Goal: Task Accomplishment & Management: Manage account settings

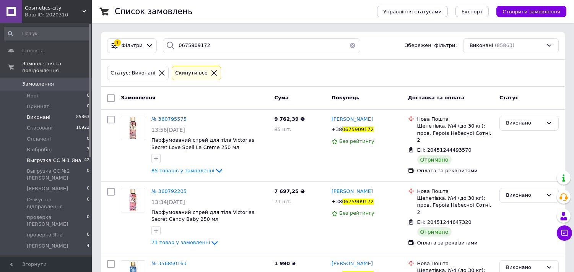
click at [36, 157] on span "Выгрузка СС №1 Яна" at bounding box center [54, 160] width 55 height 7
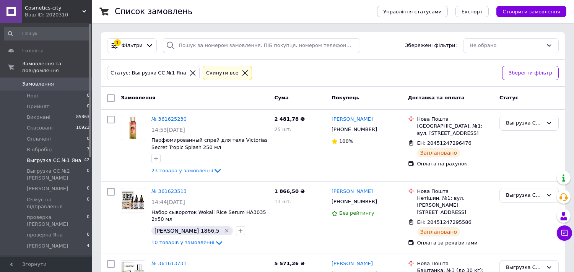
click at [109, 94] on input "checkbox" at bounding box center [111, 98] width 8 height 8
checkbox input "true"
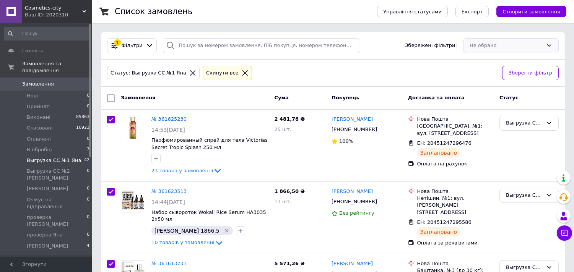
checkbox input "true"
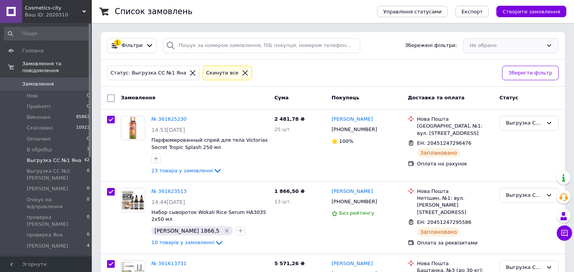
checkbox input "true"
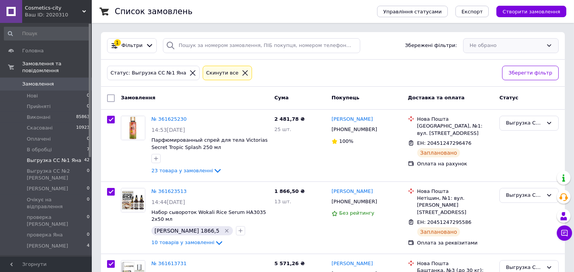
checkbox input "true"
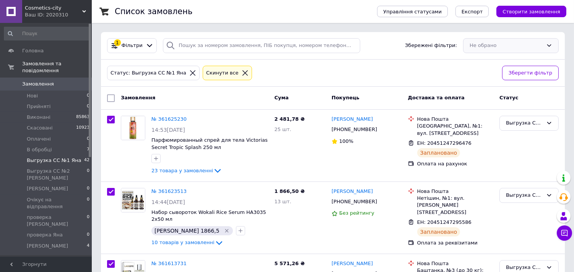
checkbox input "true"
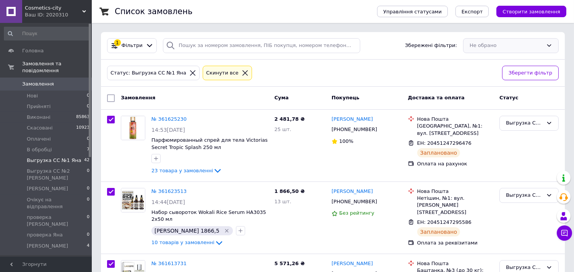
checkbox input "true"
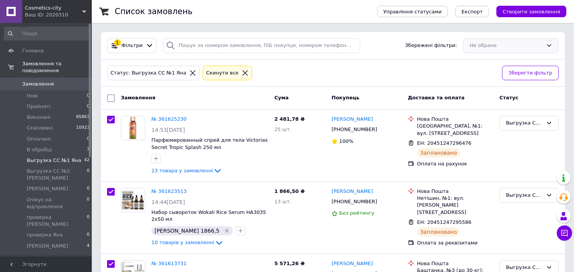
checkbox input "true"
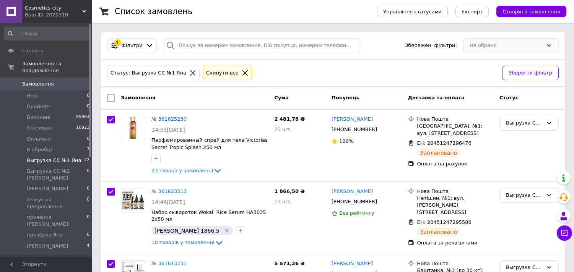
checkbox input "true"
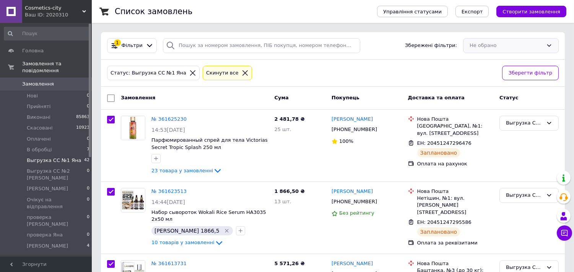
checkbox input "true"
click at [479, 14] on span "Експорт" at bounding box center [471, 12] width 21 height 6
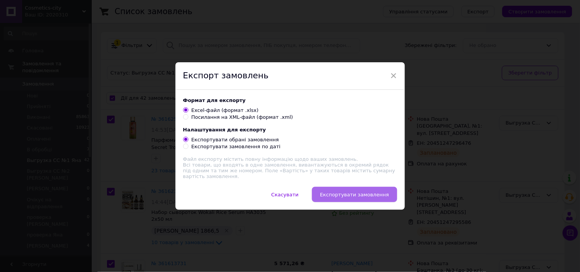
click at [355, 190] on button "Експортувати замовлення" at bounding box center [354, 194] width 85 height 15
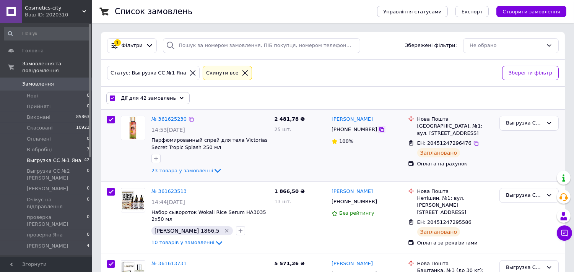
click at [378, 128] on icon at bounding box center [381, 130] width 6 height 6
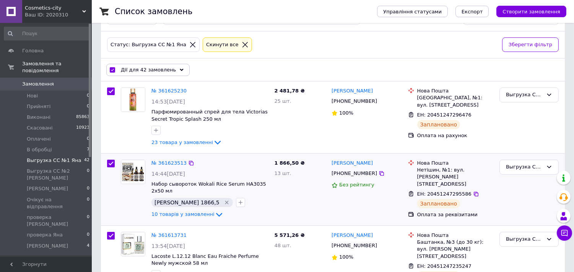
scroll to position [85, 0]
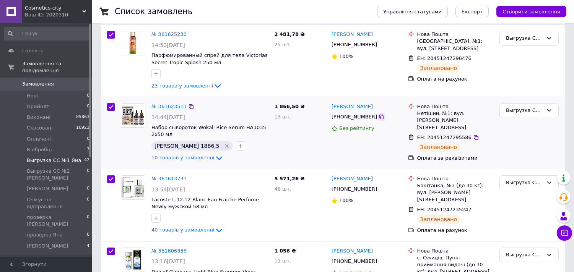
click at [378, 116] on icon at bounding box center [381, 117] width 6 height 6
click at [378, 187] on icon at bounding box center [381, 189] width 6 height 6
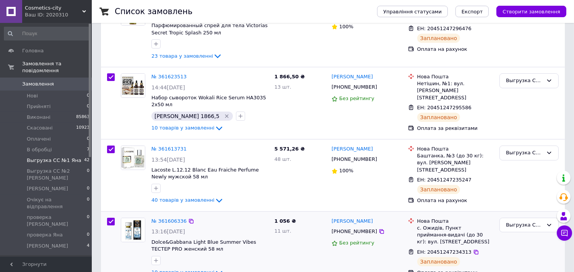
scroll to position [226, 0]
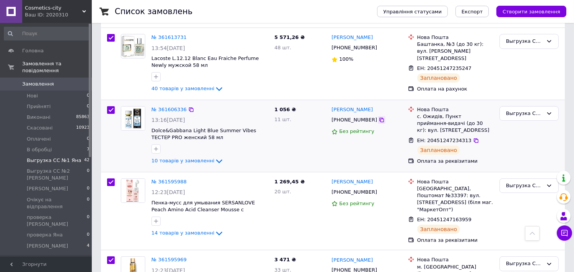
click at [379, 119] on icon at bounding box center [381, 120] width 5 height 5
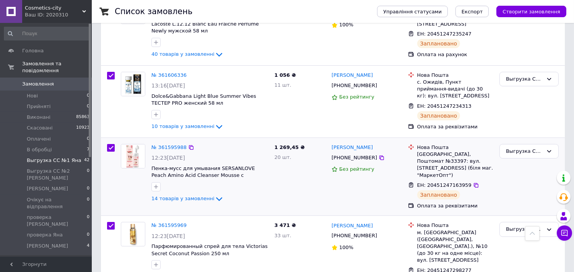
scroll to position [311, 0]
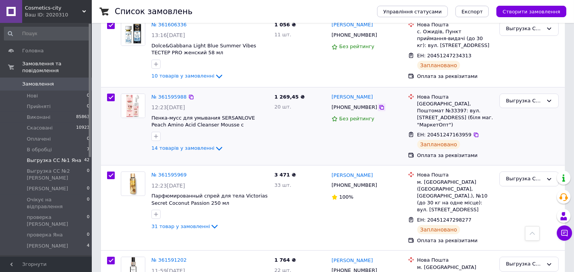
click at [378, 106] on icon at bounding box center [381, 107] width 6 height 6
click at [371, 111] on div "[PHONE_NUMBER]" at bounding box center [367, 107] width 72 height 9
click at [379, 107] on icon at bounding box center [381, 107] width 5 height 5
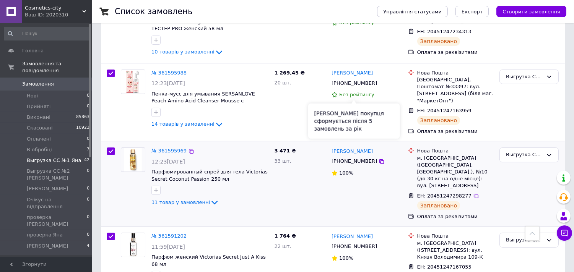
scroll to position [396, 0]
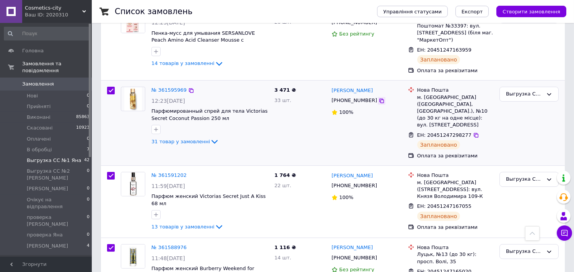
click at [379, 99] on icon at bounding box center [381, 101] width 5 height 5
click at [378, 98] on icon at bounding box center [381, 101] width 6 height 6
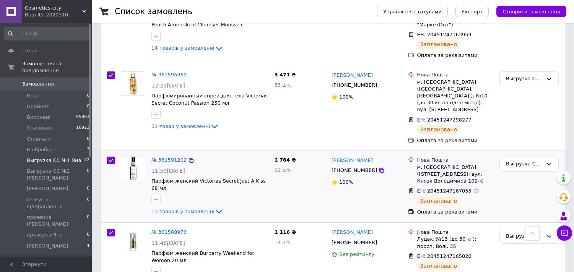
scroll to position [425, 0]
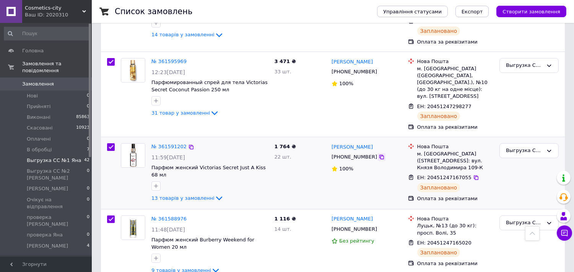
click at [378, 154] on icon at bounding box center [381, 157] width 6 height 6
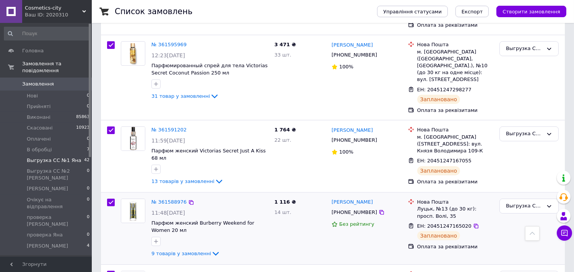
scroll to position [509, 0]
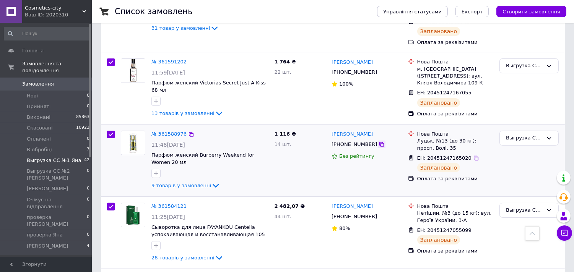
click at [379, 142] on icon at bounding box center [381, 144] width 5 height 5
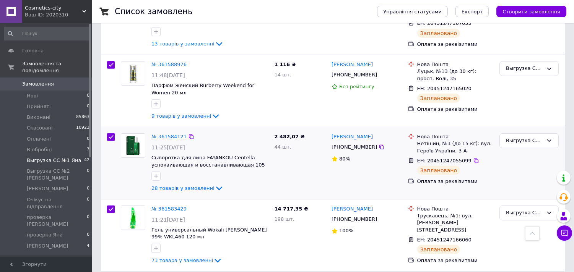
scroll to position [623, 0]
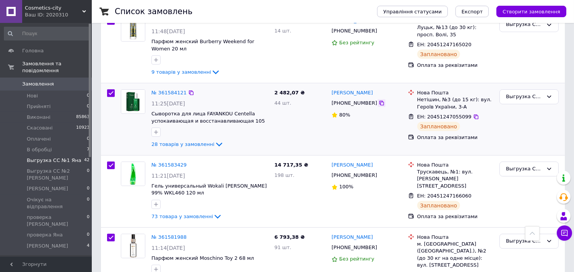
click at [378, 100] on icon at bounding box center [381, 103] width 6 height 6
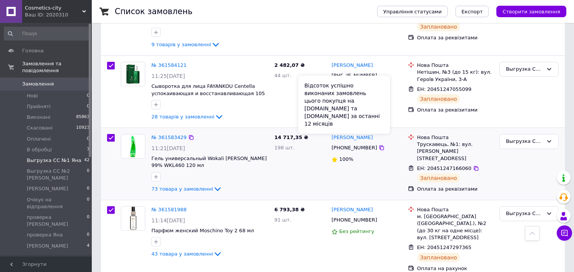
scroll to position [708, 0]
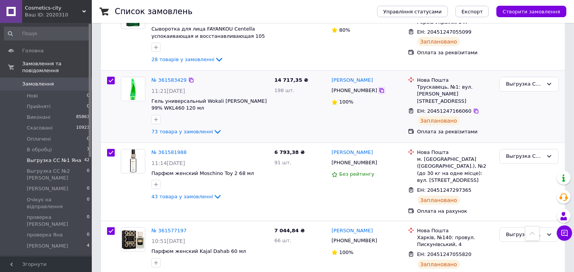
click at [378, 88] on icon at bounding box center [381, 91] width 6 height 6
click at [378, 160] on icon at bounding box center [381, 163] width 6 height 6
click at [378, 159] on div at bounding box center [382, 163] width 8 height 8
drag, startPoint x: 373, startPoint y: 143, endPoint x: 339, endPoint y: 170, distance: 44.3
click at [378, 160] on icon at bounding box center [381, 163] width 6 height 6
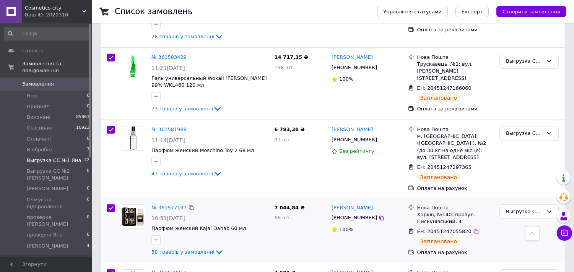
scroll to position [821, 0]
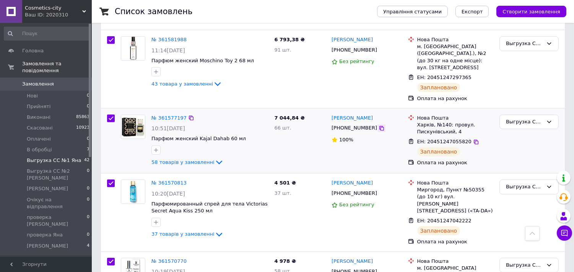
click at [378, 125] on icon at bounding box center [381, 128] width 6 height 6
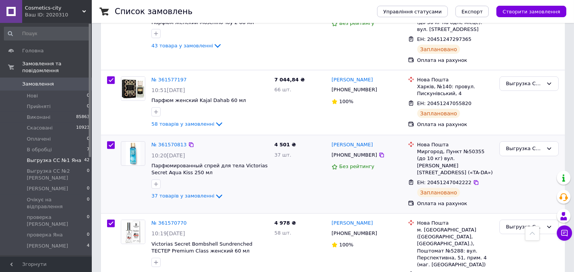
scroll to position [906, 0]
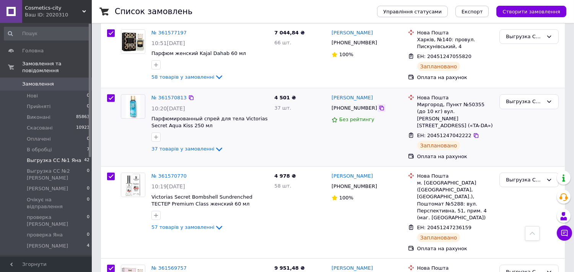
drag, startPoint x: 369, startPoint y: 81, endPoint x: 369, endPoint y: 85, distance: 4.2
click at [379, 106] on icon at bounding box center [381, 108] width 5 height 5
click at [369, 104] on div "[PHONE_NUMBER]" at bounding box center [367, 108] width 72 height 9
click at [379, 106] on icon at bounding box center [381, 108] width 5 height 5
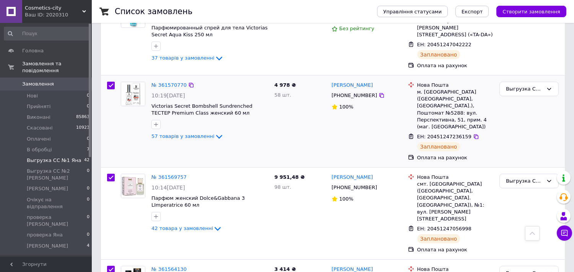
scroll to position [1019, 0]
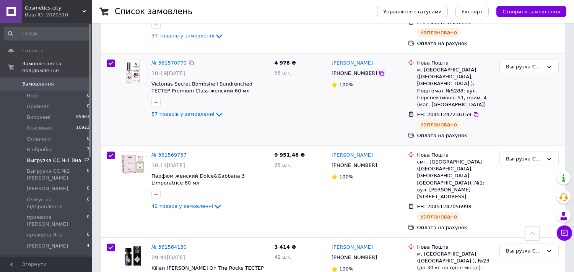
click at [378, 70] on icon at bounding box center [381, 73] width 6 height 6
click at [379, 71] on icon at bounding box center [381, 73] width 5 height 5
click at [379, 163] on icon at bounding box center [381, 165] width 5 height 5
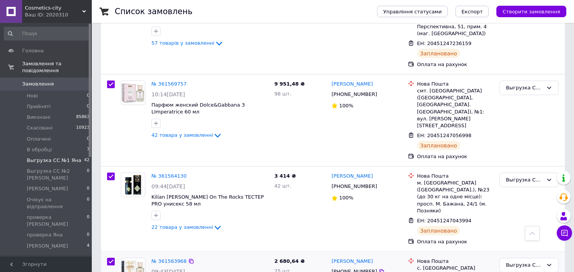
scroll to position [1132, 0]
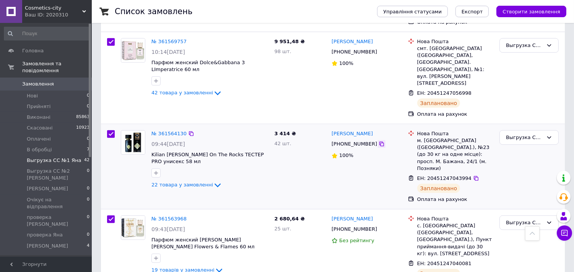
click at [378, 141] on icon at bounding box center [381, 144] width 6 height 6
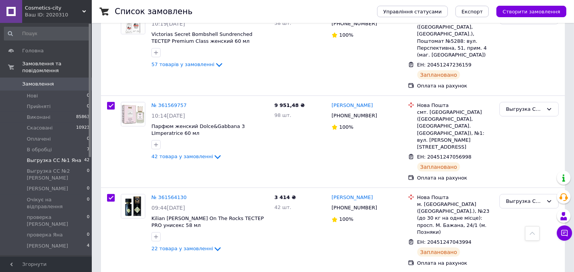
scroll to position [1048, 0]
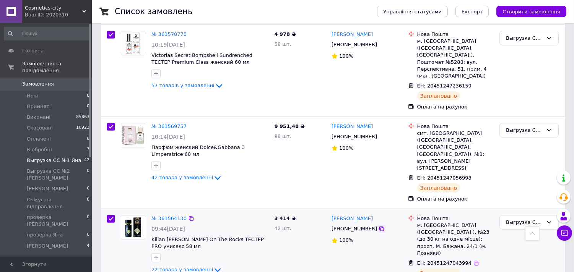
click at [379, 227] on icon at bounding box center [381, 229] width 5 height 5
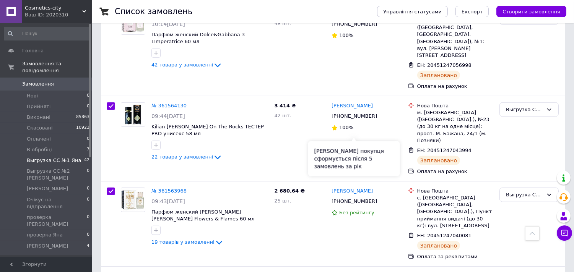
scroll to position [1245, 0]
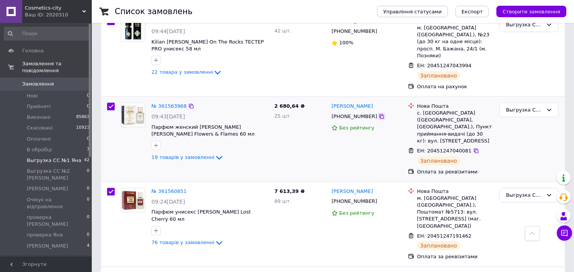
click at [378, 114] on icon at bounding box center [381, 117] width 6 height 6
click at [379, 114] on icon at bounding box center [381, 116] width 5 height 5
click at [378, 199] on icon at bounding box center [381, 202] width 6 height 6
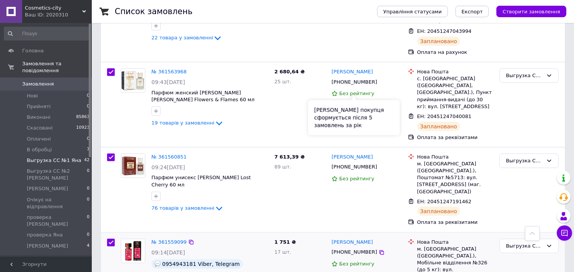
scroll to position [1330, 0]
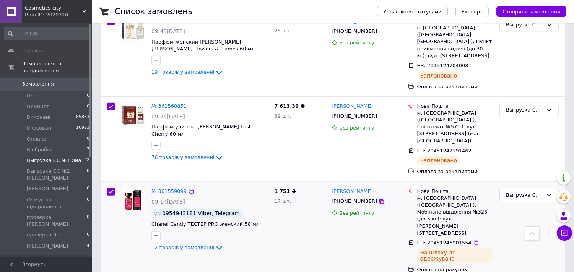
click at [378, 199] on icon at bounding box center [381, 202] width 6 height 6
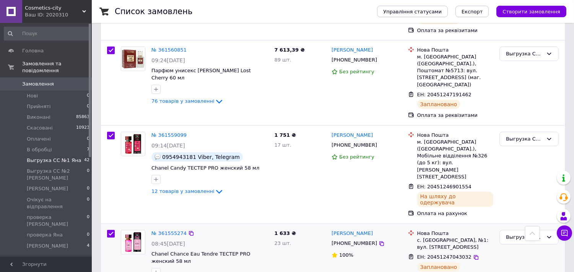
scroll to position [1387, 0]
click at [378, 240] on icon at bounding box center [381, 243] width 6 height 6
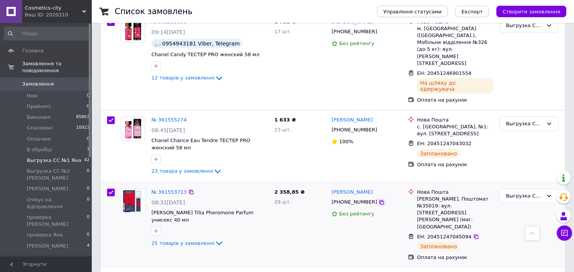
click at [378, 199] on div at bounding box center [382, 203] width 8 height 8
click at [379, 200] on icon at bounding box center [381, 202] width 5 height 5
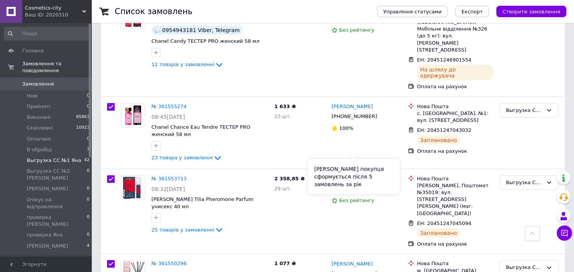
scroll to position [1614, 0]
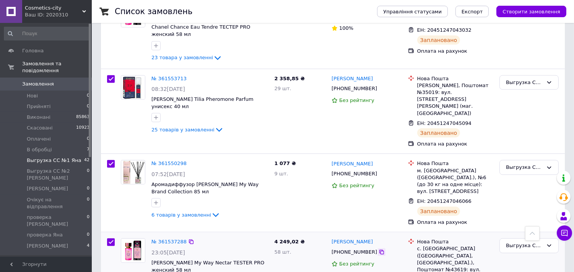
click at [378, 249] on icon at bounding box center [381, 252] width 6 height 6
drag, startPoint x: 373, startPoint y: 111, endPoint x: 352, endPoint y: 138, distance: 34.6
click at [378, 249] on icon at bounding box center [381, 252] width 6 height 6
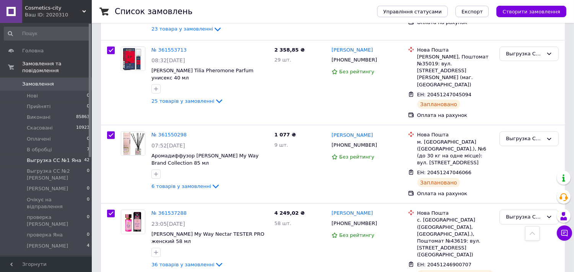
scroll to position [1698, 0]
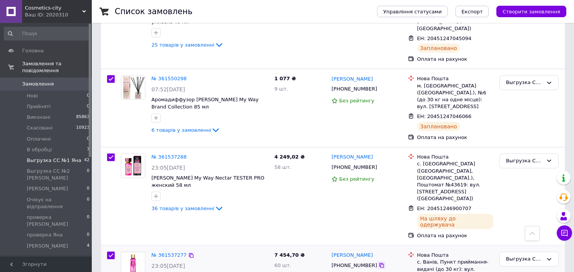
click at [378, 262] on div at bounding box center [382, 266] width 8 height 8
click at [378, 263] on icon at bounding box center [381, 266] width 6 height 6
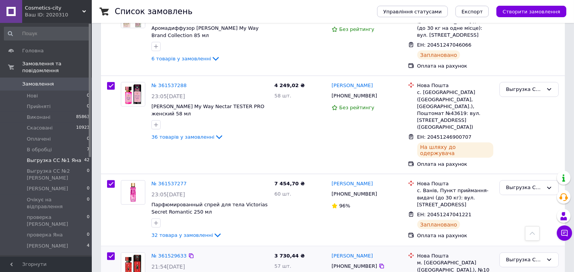
scroll to position [1783, 0]
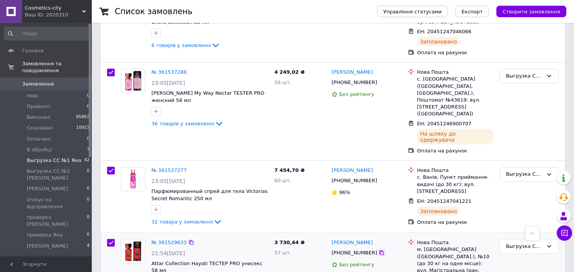
click at [378, 250] on icon at bounding box center [381, 253] width 6 height 6
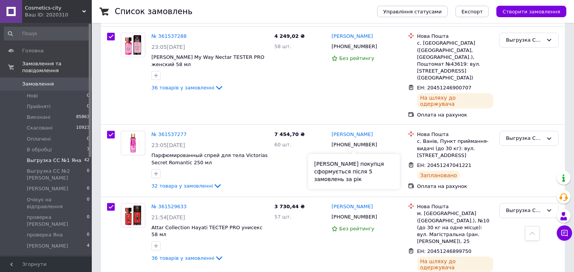
scroll to position [1868, 0]
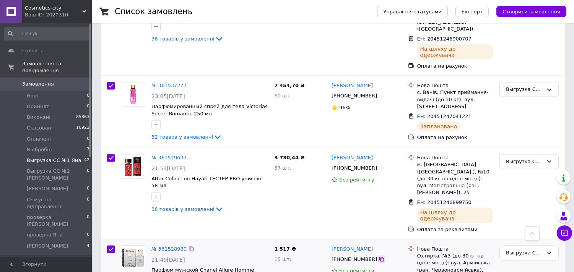
click at [378, 256] on icon at bounding box center [381, 259] width 6 height 6
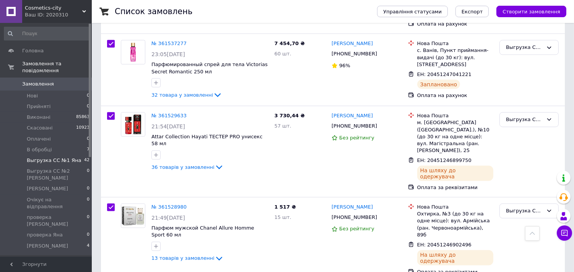
scroll to position [1897, 0]
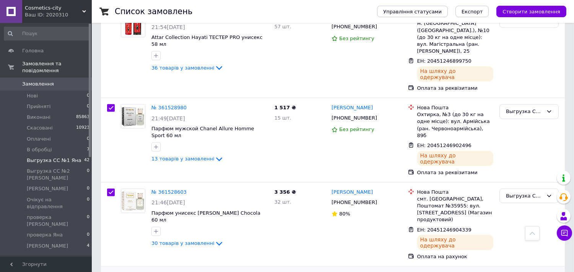
scroll to position [1982, 0]
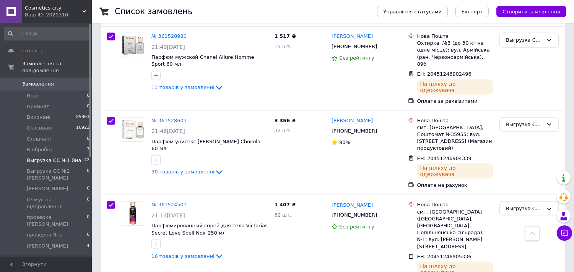
scroll to position [2095, 0]
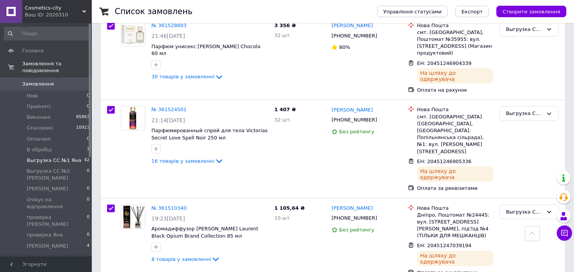
scroll to position [2180, 0]
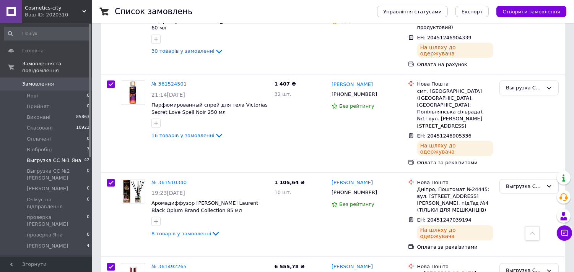
scroll to position [2208, 0]
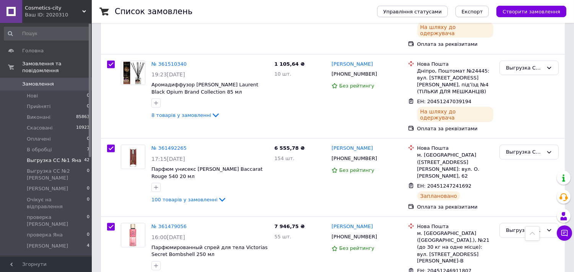
scroll to position [2321, 0]
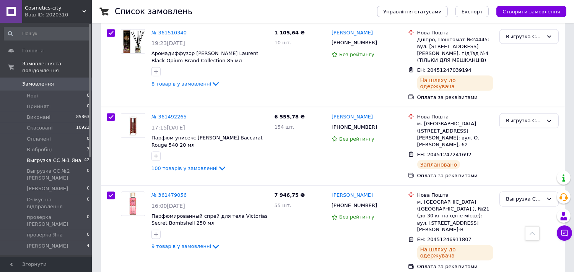
scroll to position [2463, 0]
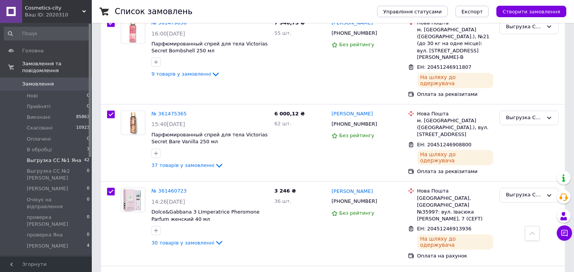
scroll to position [2548, 0]
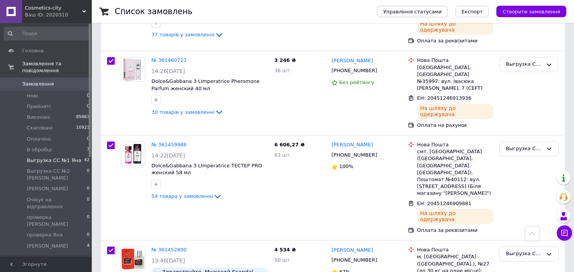
scroll to position [2661, 0]
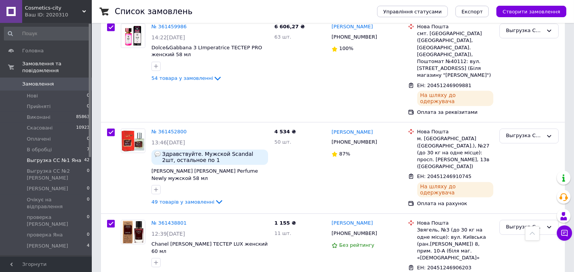
scroll to position [2774, 0]
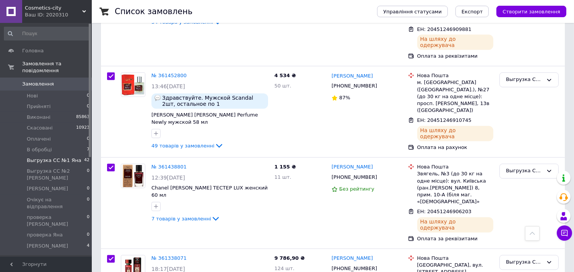
scroll to position [2831, 0]
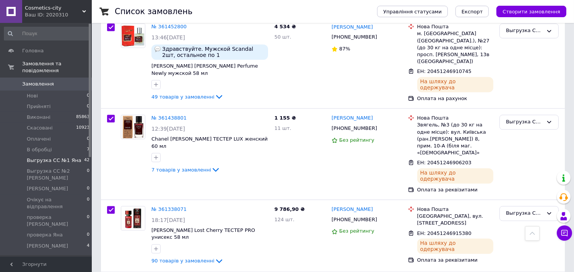
scroll to position [2887, 0]
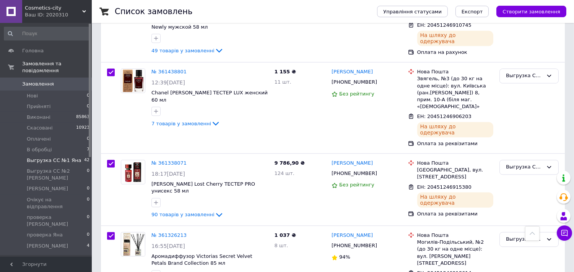
scroll to position [2972, 0]
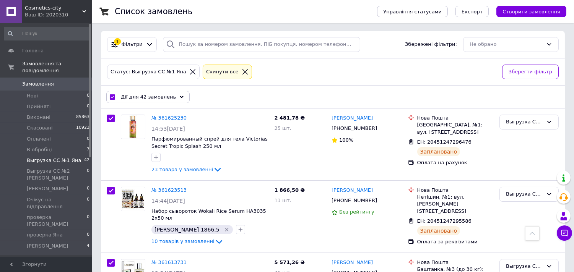
scroll to position [0, 0]
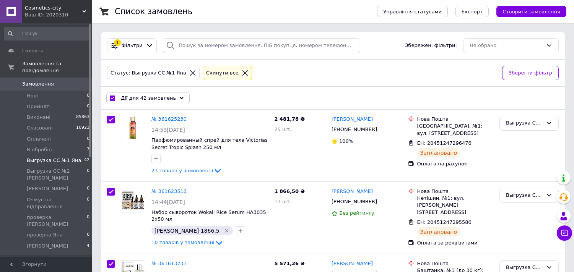
click at [180, 100] on icon at bounding box center [182, 98] width 4 height 4
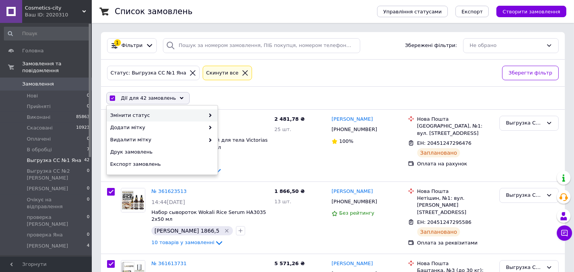
click at [202, 112] on div "Змінити статус" at bounding box center [162, 115] width 111 height 12
click at [207, 113] on span at bounding box center [208, 115] width 8 height 7
click at [212, 115] on div "Змінити статус" at bounding box center [162, 115] width 111 height 12
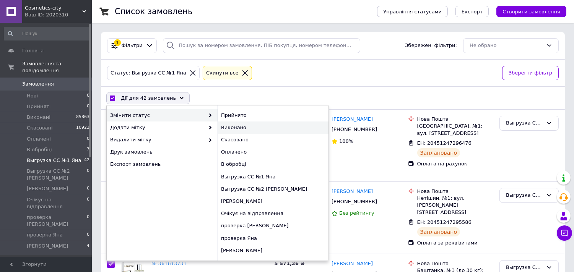
click at [223, 127] on div "Виконано" at bounding box center [272, 128] width 111 height 12
checkbox input "false"
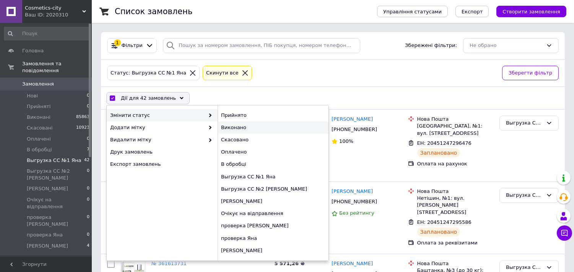
checkbox input "false"
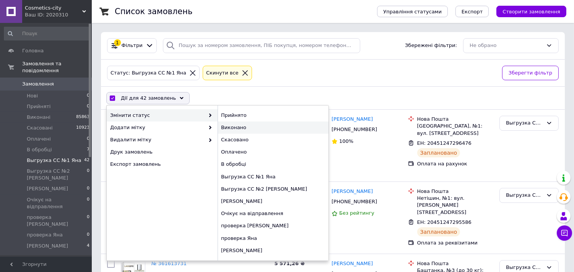
checkbox input "false"
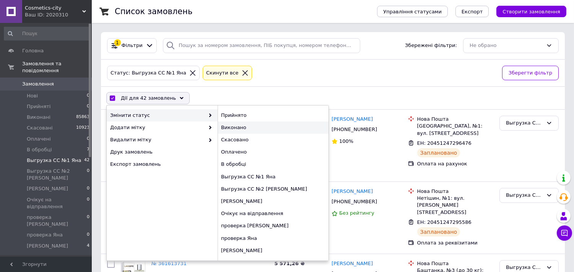
checkbox input "false"
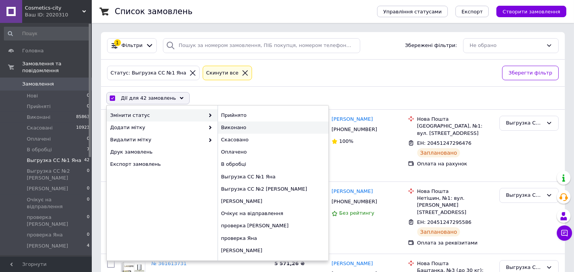
checkbox input "false"
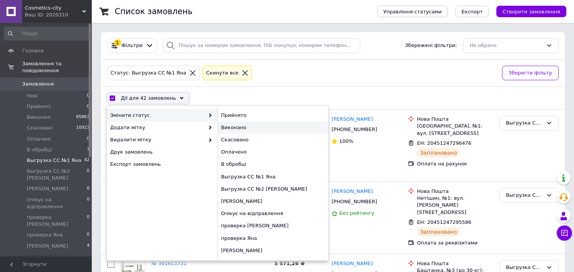
checkbox input "false"
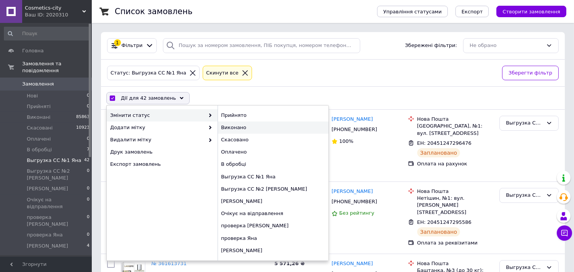
checkbox input "false"
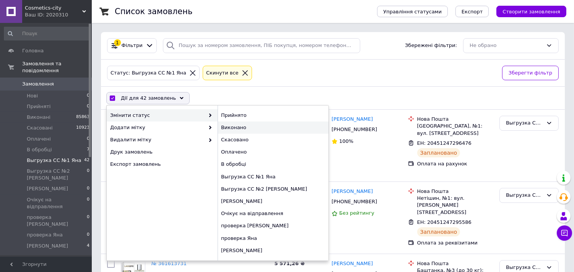
checkbox input "false"
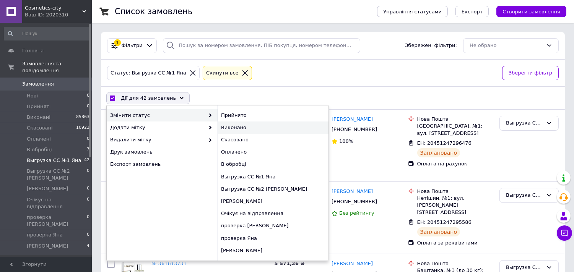
checkbox input "false"
